Goal: Information Seeking & Learning: Find specific page/section

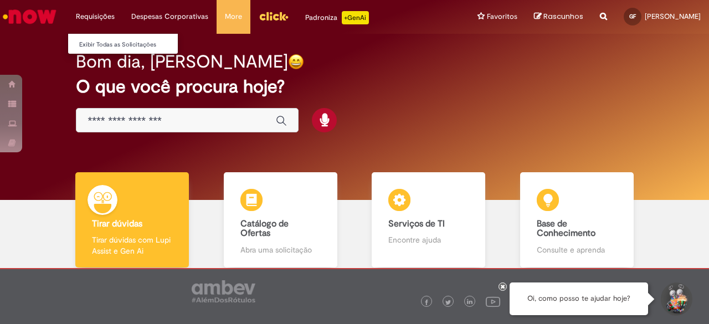
click at [98, 18] on li "Requisições Exibir Todas as Solicitações" at bounding box center [95, 16] width 55 height 33
click at [102, 43] on link "Exibir Todas as Solicitações" at bounding box center [129, 45] width 122 height 12
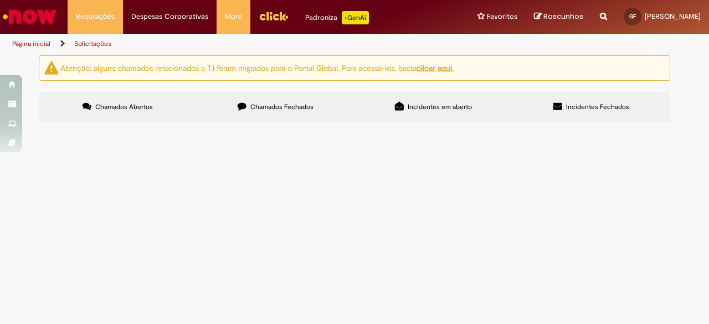
click at [305, 105] on span "Chamados Fechados" at bounding box center [281, 106] width 63 height 9
click at [0, 0] on div at bounding box center [0, 0] width 0 height 0
click at [89, 113] on label "Chamados Abertos" at bounding box center [118, 107] width 158 height 30
click at [47, 43] on link "Página inicial" at bounding box center [31, 43] width 38 height 9
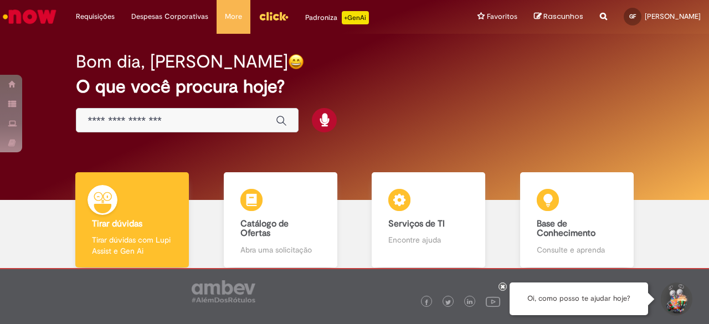
click at [204, 127] on div "Global" at bounding box center [187, 120] width 223 height 25
click at [204, 125] on input "Basta digitar aqui" at bounding box center [176, 121] width 177 height 13
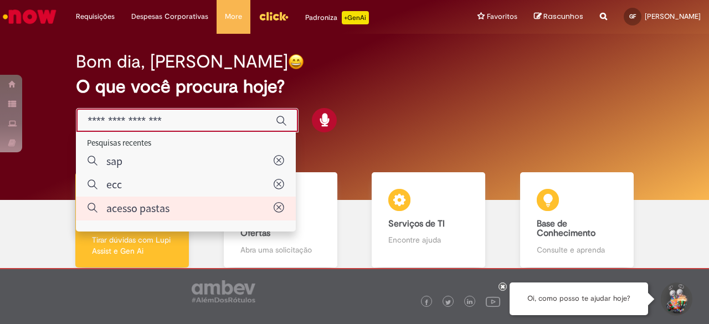
type input "**********"
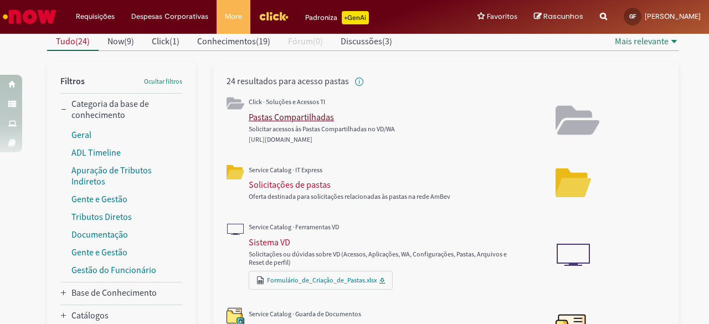
scroll to position [55, 0]
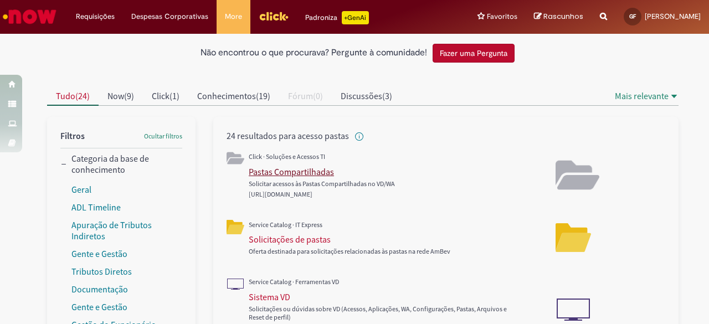
click at [276, 168] on div "Pastas Compartilhadas" at bounding box center [291, 171] width 85 height 11
